Goal: Use online tool/utility: Utilize a website feature to perform a specific function

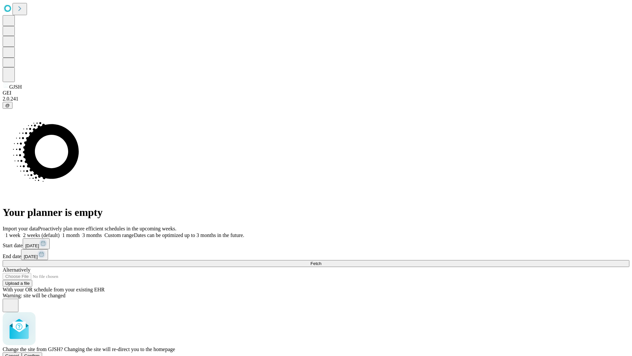
click at [40, 353] on span "Confirm" at bounding box center [31, 355] width 15 height 5
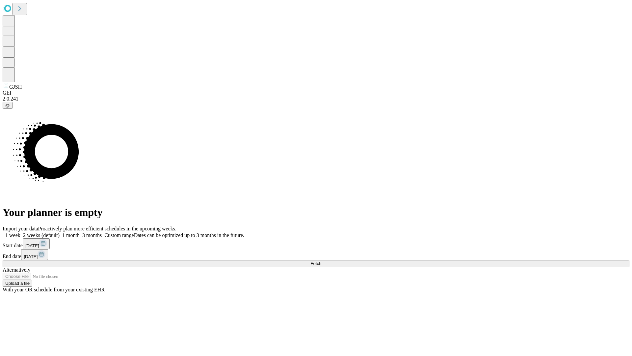
click at [60, 232] on label "2 weeks (default)" at bounding box center [39, 235] width 39 height 6
click at [321, 261] on span "Fetch" at bounding box center [315, 263] width 11 height 5
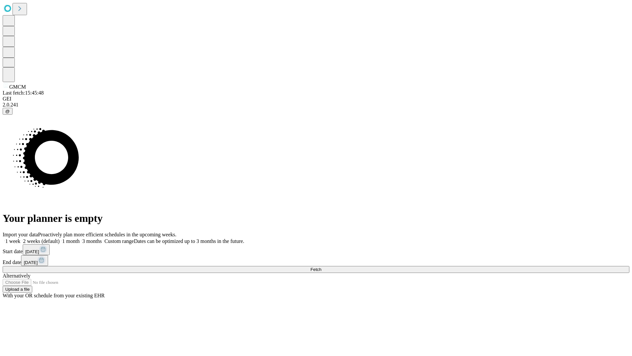
click at [321, 267] on span "Fetch" at bounding box center [315, 269] width 11 height 5
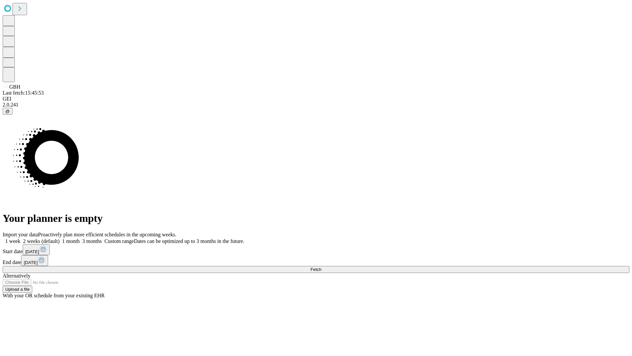
click at [60, 238] on label "2 weeks (default)" at bounding box center [39, 241] width 39 height 6
click at [321, 267] on span "Fetch" at bounding box center [315, 269] width 11 height 5
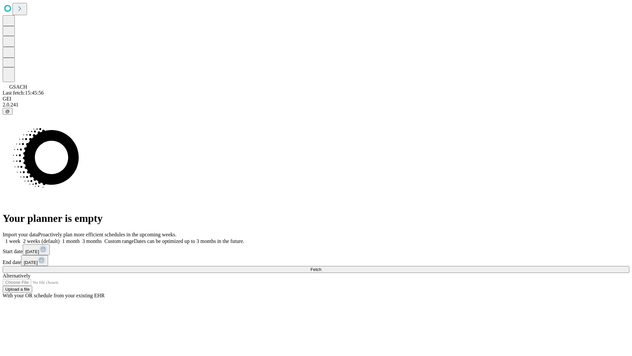
click at [60, 238] on label "2 weeks (default)" at bounding box center [39, 241] width 39 height 6
click at [321, 267] on span "Fetch" at bounding box center [315, 269] width 11 height 5
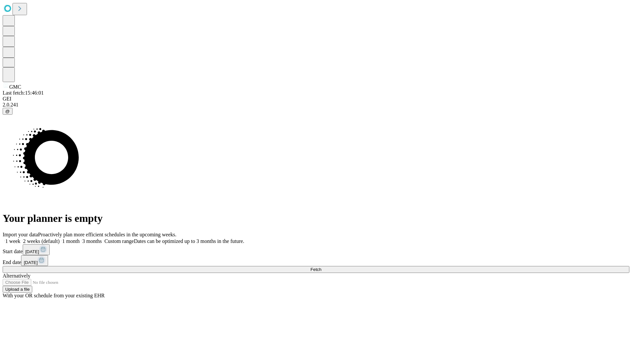
click at [60, 238] on label "2 weeks (default)" at bounding box center [39, 241] width 39 height 6
click at [321, 267] on span "Fetch" at bounding box center [315, 269] width 11 height 5
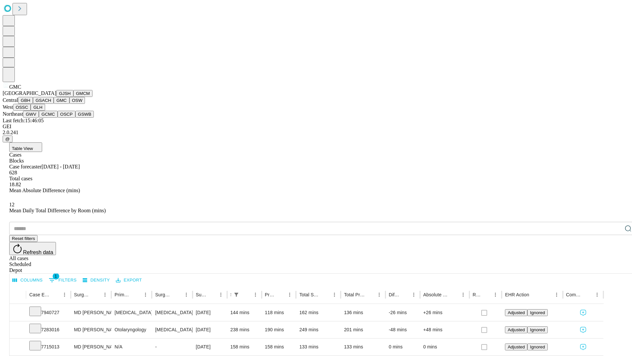
click at [69, 104] on button "OSW" at bounding box center [77, 100] width 16 height 7
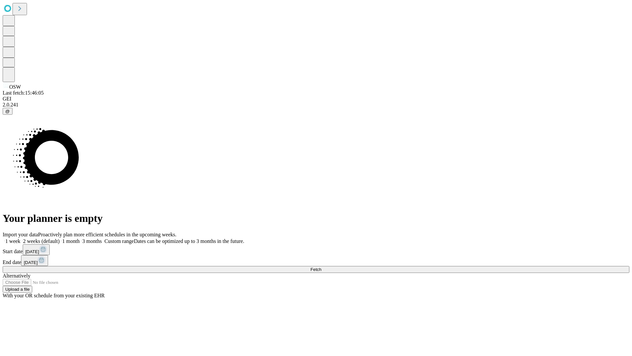
click at [60, 238] on label "2 weeks (default)" at bounding box center [39, 241] width 39 height 6
click at [321, 267] on span "Fetch" at bounding box center [315, 269] width 11 height 5
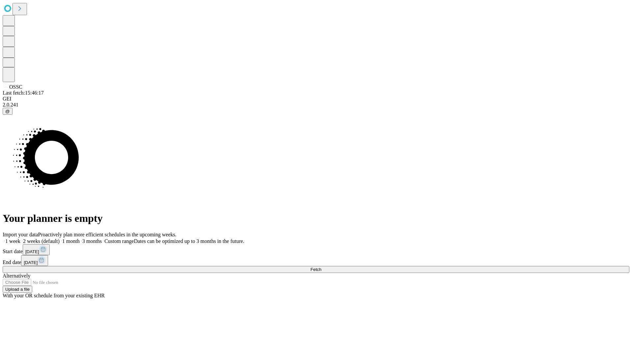
click at [60, 238] on label "2 weeks (default)" at bounding box center [39, 241] width 39 height 6
click at [321, 267] on span "Fetch" at bounding box center [315, 269] width 11 height 5
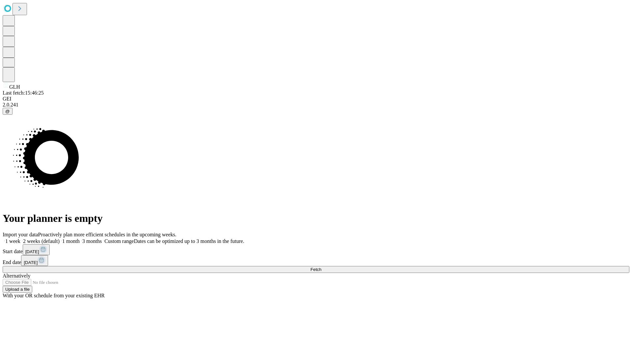
click at [60, 238] on label "2 weeks (default)" at bounding box center [39, 241] width 39 height 6
click at [321, 267] on span "Fetch" at bounding box center [315, 269] width 11 height 5
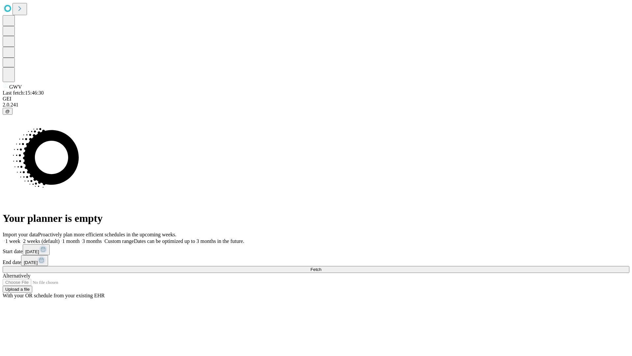
click at [321, 267] on span "Fetch" at bounding box center [315, 269] width 11 height 5
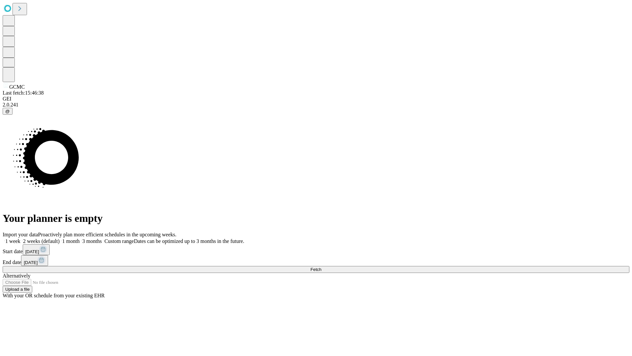
click at [321, 267] on span "Fetch" at bounding box center [315, 269] width 11 height 5
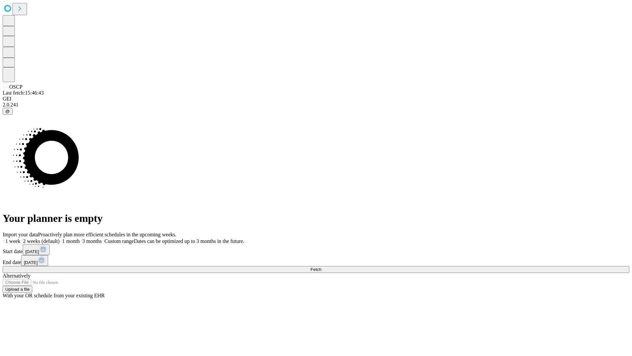
click at [60, 238] on label "2 weeks (default)" at bounding box center [39, 241] width 39 height 6
click at [321, 267] on span "Fetch" at bounding box center [315, 269] width 11 height 5
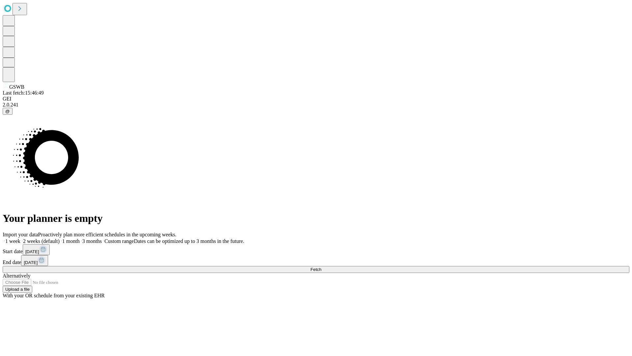
click at [60, 238] on label "2 weeks (default)" at bounding box center [39, 241] width 39 height 6
click at [321, 267] on span "Fetch" at bounding box center [315, 269] width 11 height 5
